Goal: Transaction & Acquisition: Obtain resource

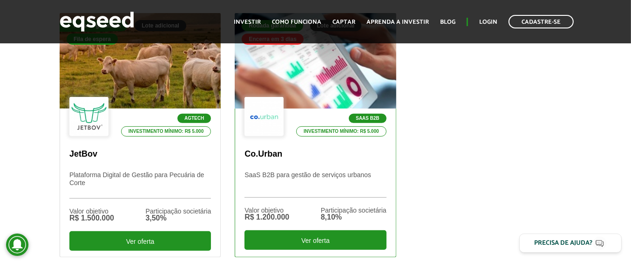
scroll to position [326, 0]
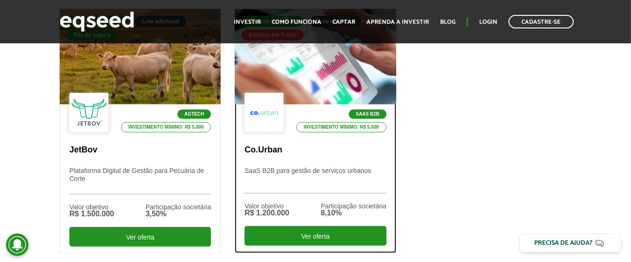
click at [315, 93] on div "SaaS B2B Investimento mínimo: R$ 5.000" at bounding box center [316, 113] width 142 height 41
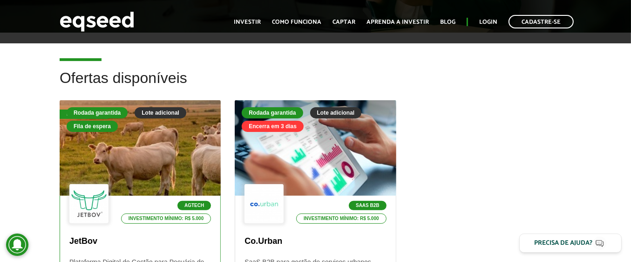
scroll to position [233, 0]
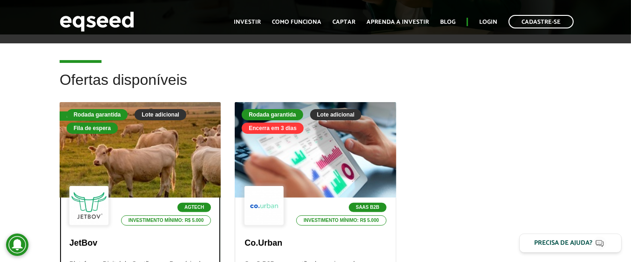
click at [176, 160] on div at bounding box center [140, 150] width 194 height 115
